Goal: Information Seeking & Learning: Learn about a topic

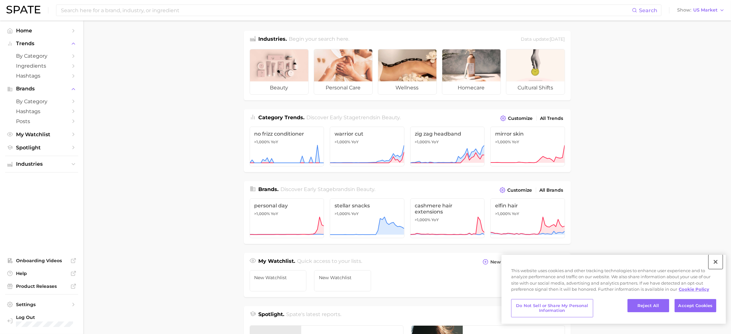
click at [717, 263] on button "Close" at bounding box center [715, 262] width 14 height 14
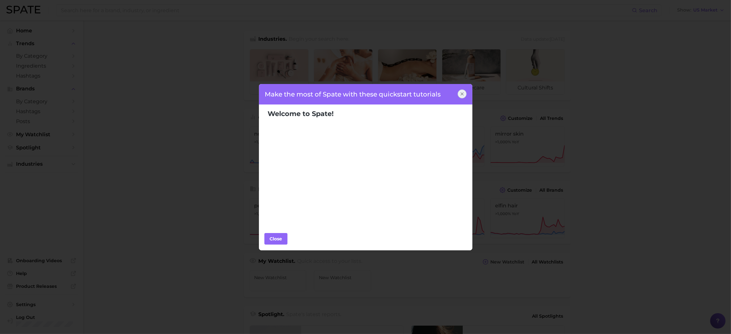
click at [460, 94] on icon at bounding box center [461, 93] width 5 height 5
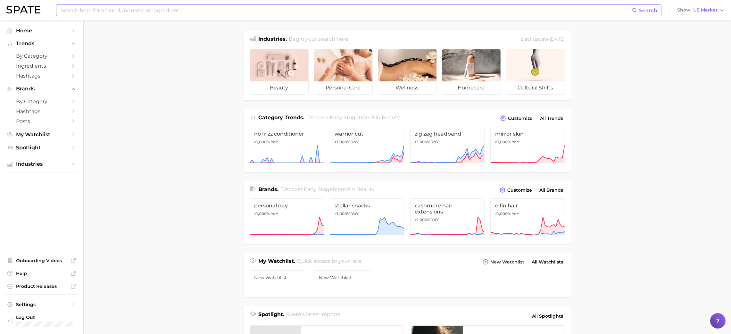
click at [191, 9] on input at bounding box center [346, 10] width 572 height 11
paste input "first aid kit"
type input "first aid kit"
click at [71, 60] on link "by Category" at bounding box center [41, 56] width 73 height 10
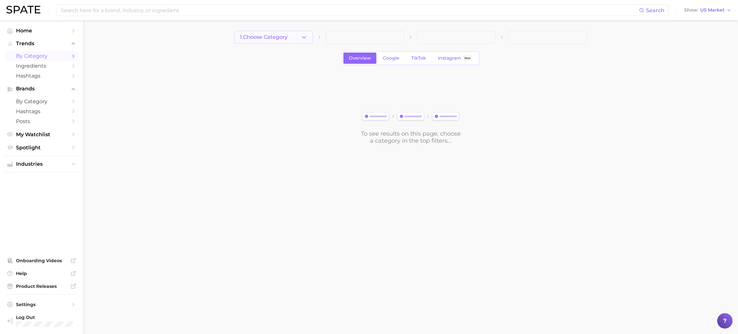
click at [301, 38] on icon "button" at bounding box center [304, 37] width 7 height 7
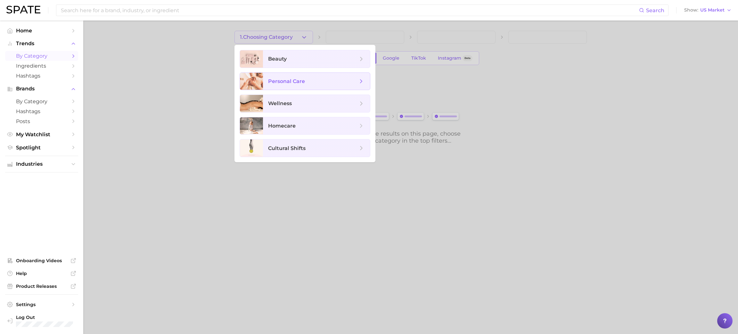
click at [313, 81] on span "personal care" at bounding box center [313, 81] width 90 height 7
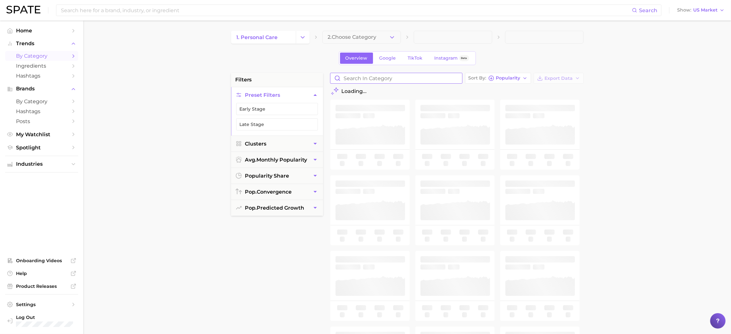
click at [380, 78] on input "Search in category" at bounding box center [396, 78] width 132 height 10
type input "first aid"
click at [376, 38] on span "2. Choose Category" at bounding box center [352, 37] width 49 height 6
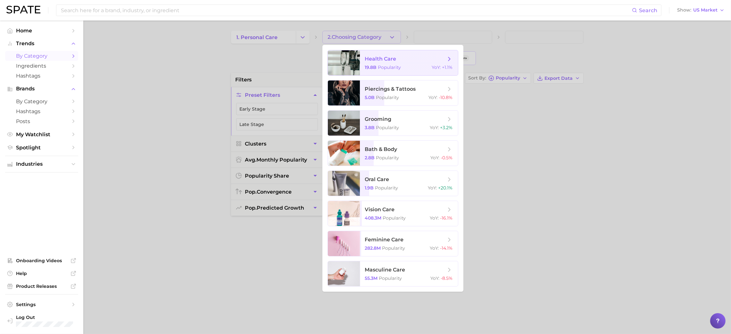
click at [413, 62] on span "health care" at bounding box center [405, 58] width 81 height 7
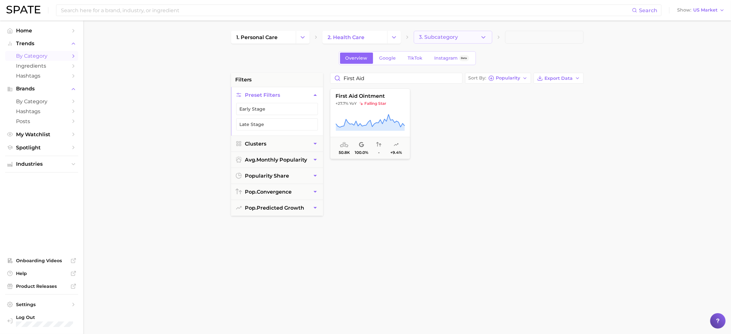
click at [436, 37] on span "3. Subcategory" at bounding box center [438, 37] width 39 height 6
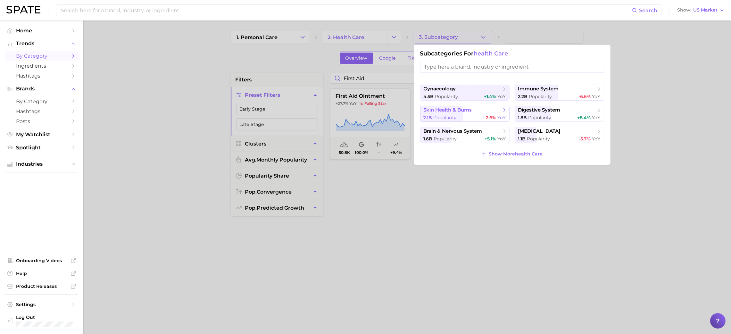
click at [472, 111] on span "skin health & burns" at bounding box center [448, 110] width 48 height 6
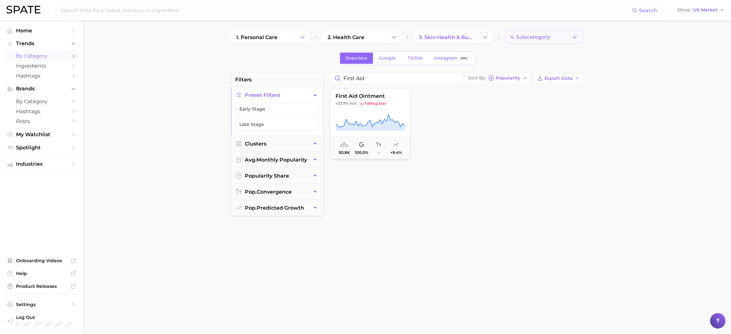
click at [537, 37] on span "4. Subcategory" at bounding box center [530, 37] width 40 height 6
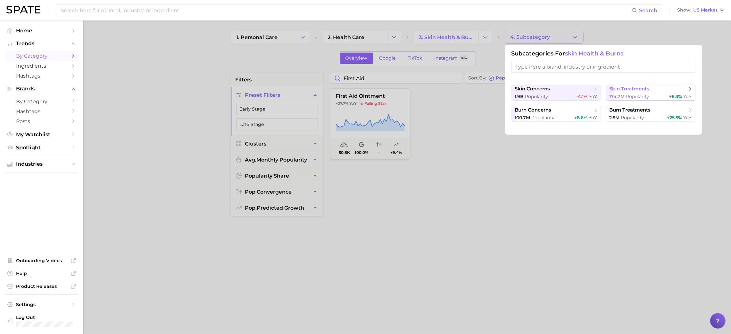
click at [639, 88] on span "skin treatments" at bounding box center [629, 89] width 40 height 6
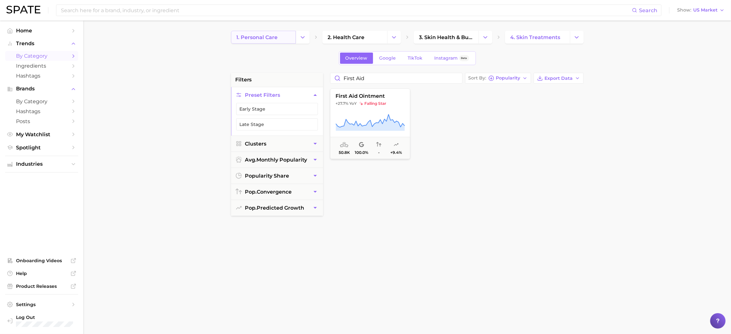
click at [293, 37] on link "1. personal care" at bounding box center [263, 37] width 65 height 13
click at [282, 39] on link "1. personal care" at bounding box center [263, 37] width 65 height 13
click at [207, 18] on div "Search Show US Market" at bounding box center [365, 10] width 718 height 21
click at [206, 13] on input at bounding box center [346, 10] width 572 height 11
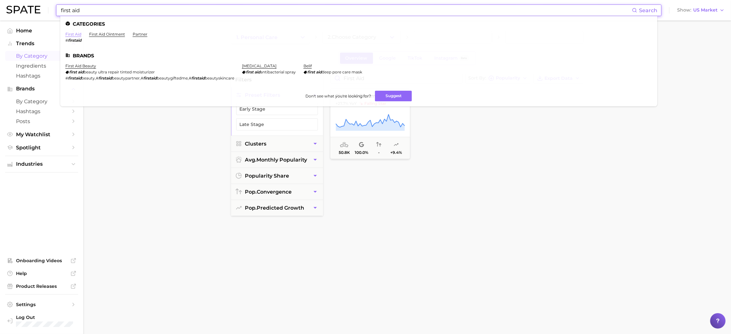
type input "first aid"
click at [74, 34] on link "first aid" at bounding box center [73, 34] width 16 height 5
